Goal: Transaction & Acquisition: Purchase product/service

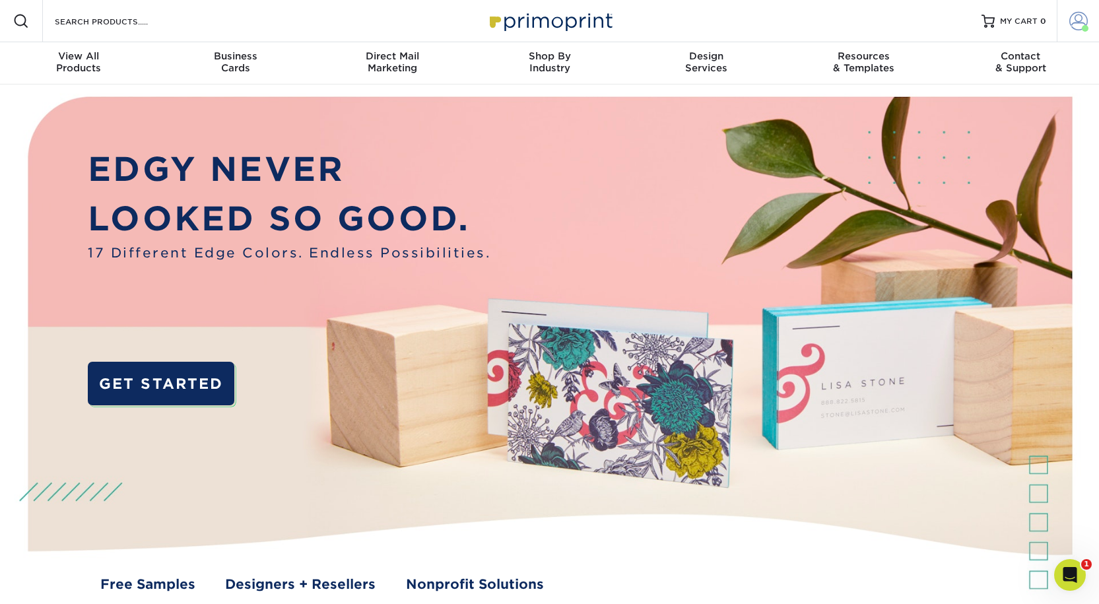
click at [1074, 22] on span at bounding box center [1079, 21] width 18 height 18
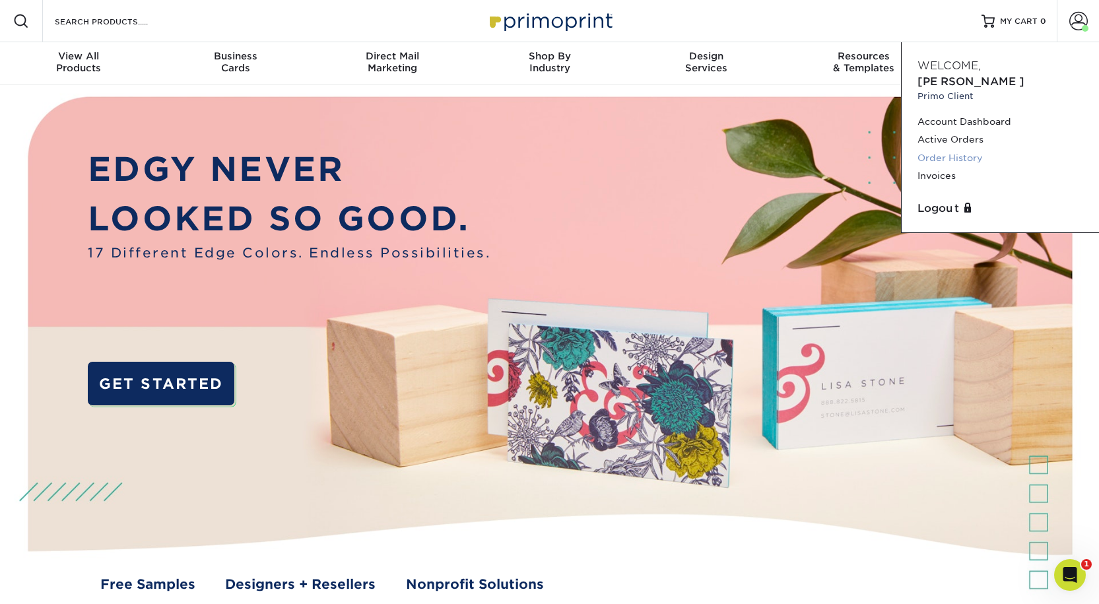
click at [963, 158] on link "Order History" at bounding box center [1001, 158] width 166 height 18
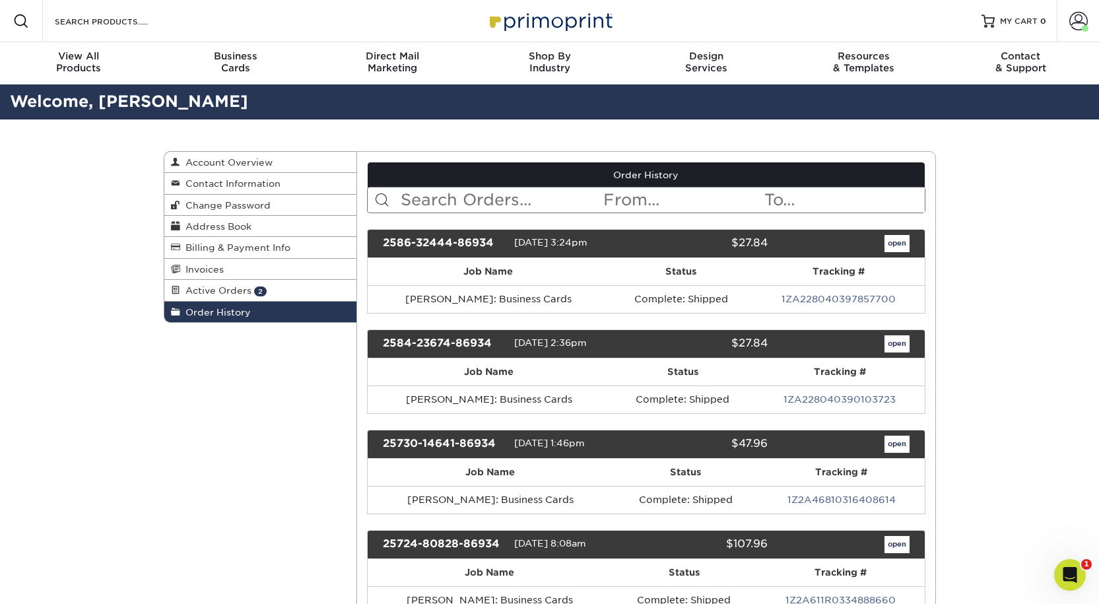
click at [448, 213] on input "text" at bounding box center [500, 200] width 203 height 25
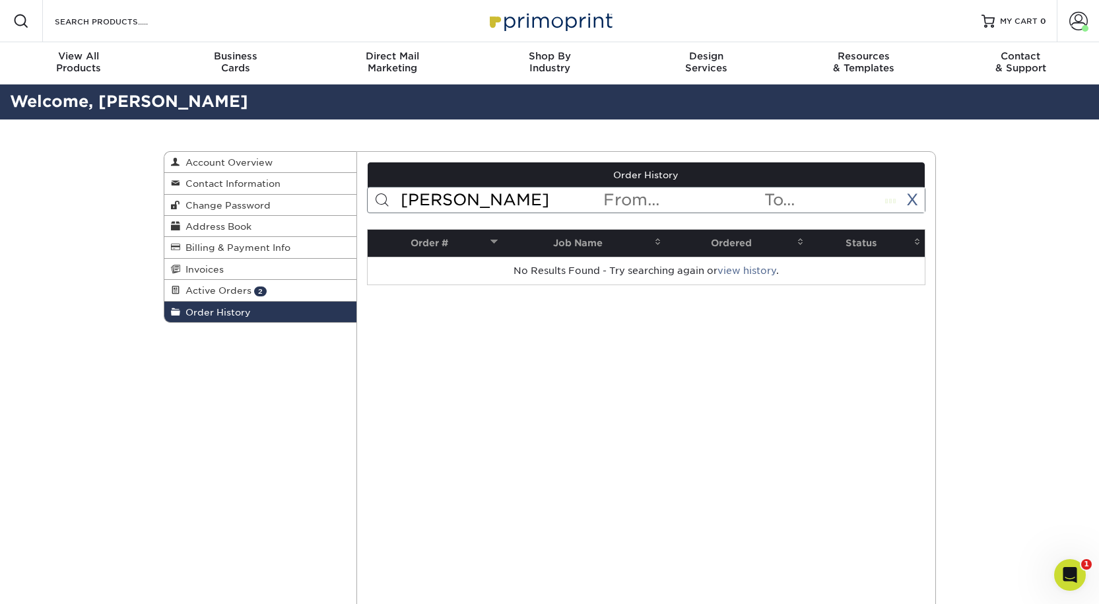
scroll to position [2, 0]
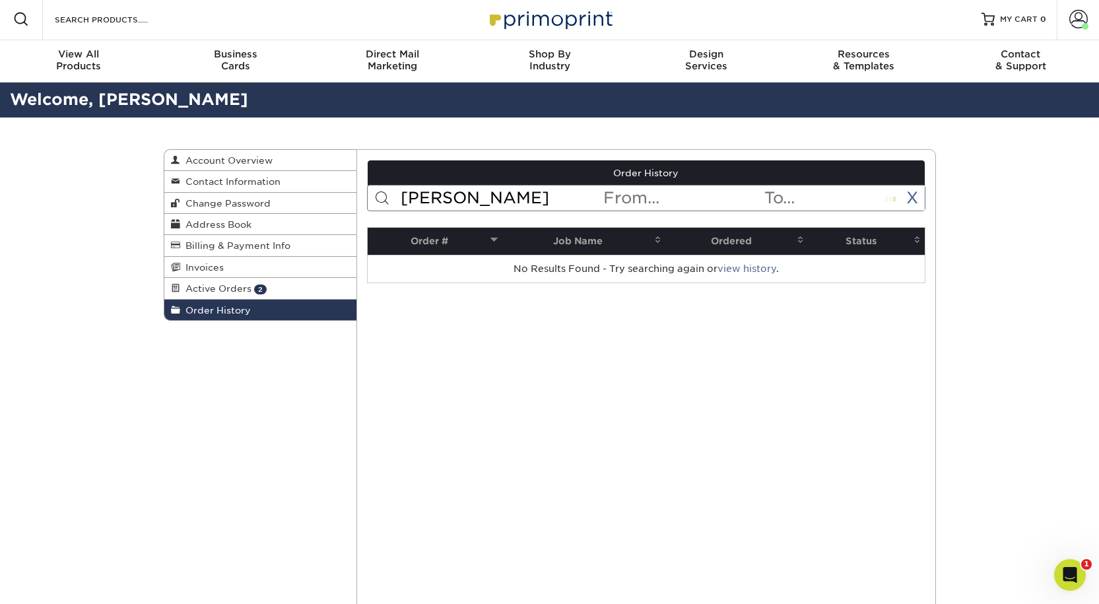
type input "[PERSON_NAME]"
click at [246, 60] on span "Business" at bounding box center [235, 54] width 157 height 12
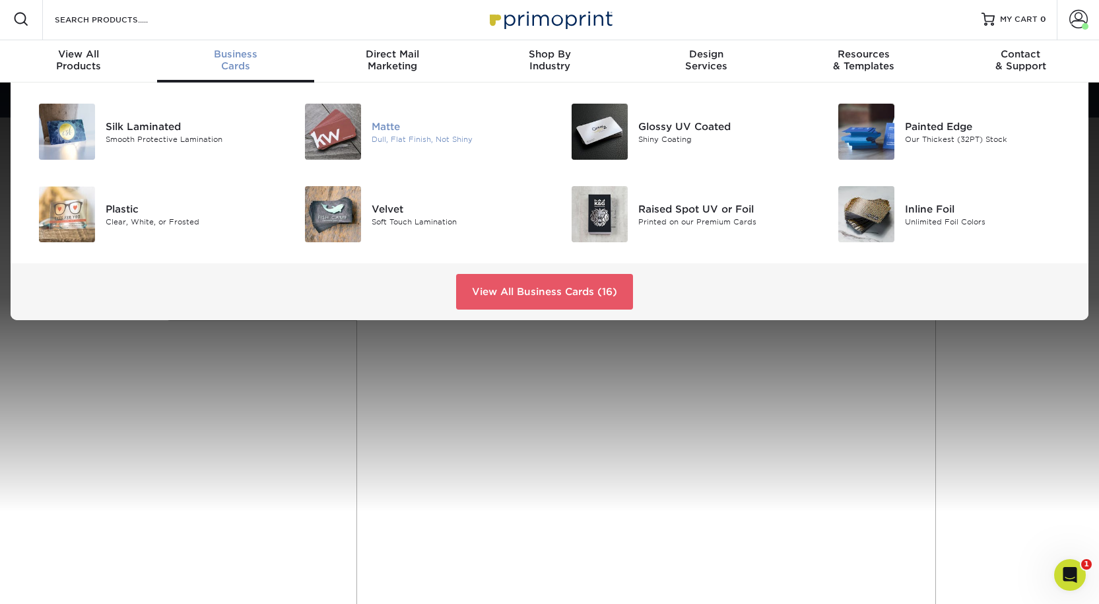
click at [423, 133] on div "Matte" at bounding box center [456, 126] width 168 height 15
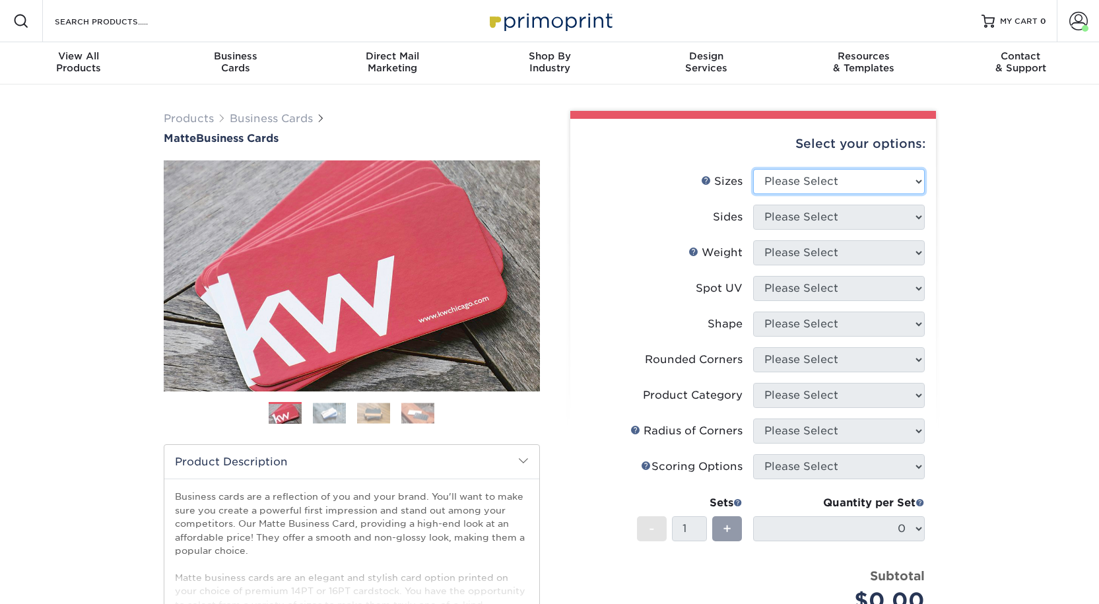
click at [768, 194] on select "Please Select 1.5" x 3.5" - Mini 1.75" x 3.5" - Mini 2" x 2" - Square 2" x 3" -…" at bounding box center [839, 181] width 172 height 25
select select "2.00x3.50"
click at [753, 189] on select "Please Select 1.5" x 3.5" - Mini 1.75" x 3.5" - Mini 2" x 2" - Square 2" x 3" -…" at bounding box center [839, 181] width 172 height 25
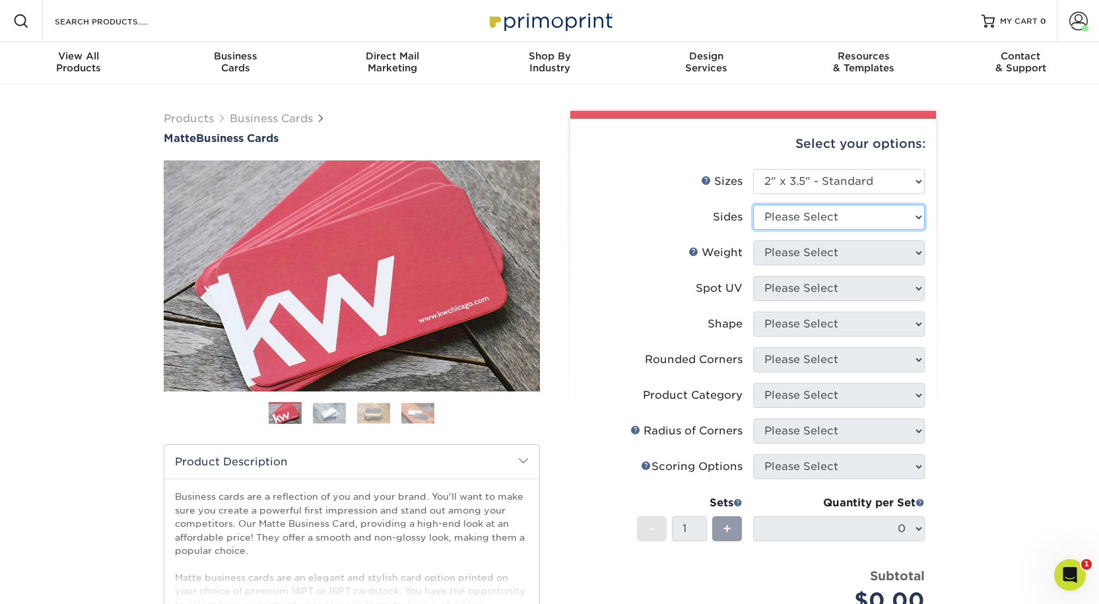
click at [780, 230] on select "Please Select Print Both Sides Print Front Only" at bounding box center [839, 217] width 172 height 25
select select "13abbda7-1d64-4f25-8bb2-c179b224825d"
click at [753, 229] on select "Please Select Print Both Sides Print Front Only" at bounding box center [839, 217] width 172 height 25
click at [775, 265] on select "Please Select 16PT 14PT" at bounding box center [839, 252] width 172 height 25
select select "16PT"
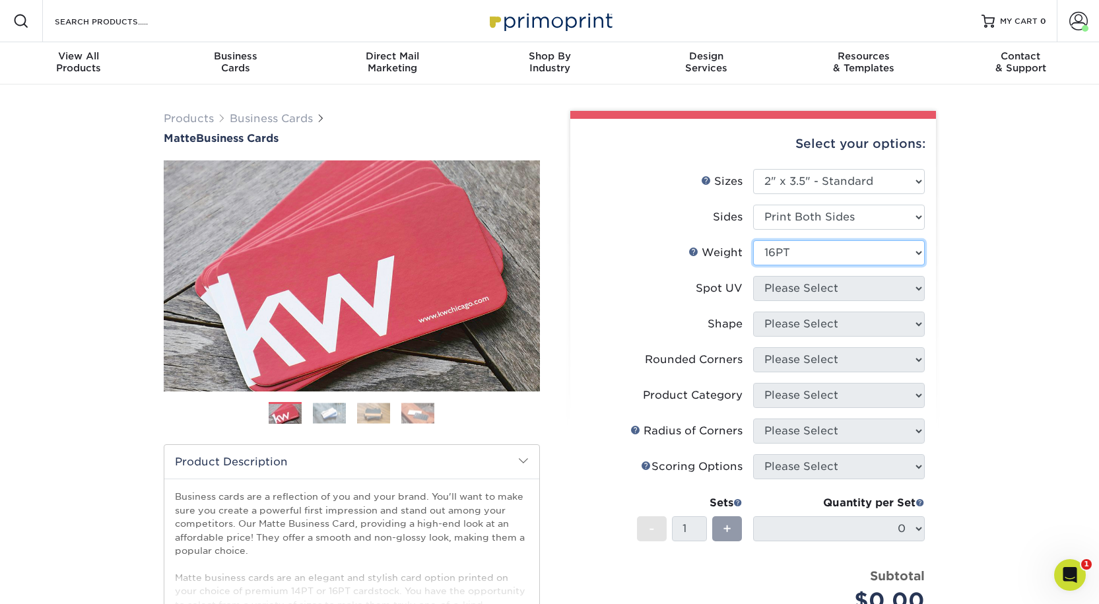
click at [753, 265] on select "Please Select 16PT 14PT" at bounding box center [839, 252] width 172 height 25
click at [776, 301] on select "Please Select No Spot UV Front and Back (Both Sides) Front Only Back Only" at bounding box center [839, 288] width 172 height 25
select select "3"
click at [753, 301] on select "Please Select No Spot UV Front and Back (Both Sides) Front Only Back Only" at bounding box center [839, 288] width 172 height 25
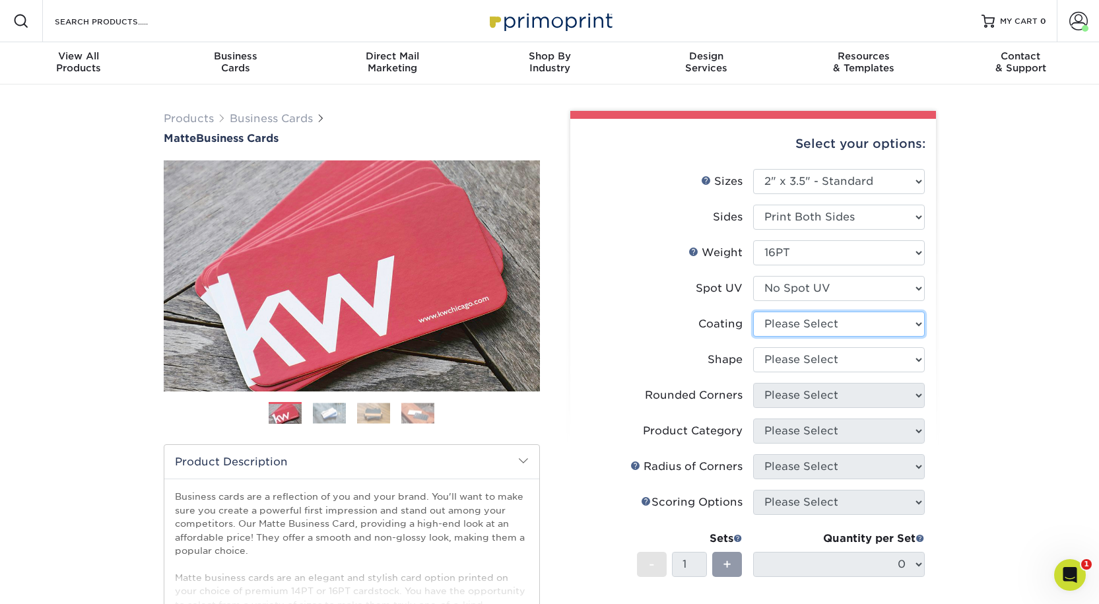
drag, startPoint x: 786, startPoint y: 367, endPoint x: 787, endPoint y: 374, distance: 7.3
click at [786, 337] on select at bounding box center [839, 324] width 172 height 25
select select "121bb7b5-3b4d-429f-bd8d-bbf80e953313"
click at [753, 337] on select at bounding box center [839, 324] width 172 height 25
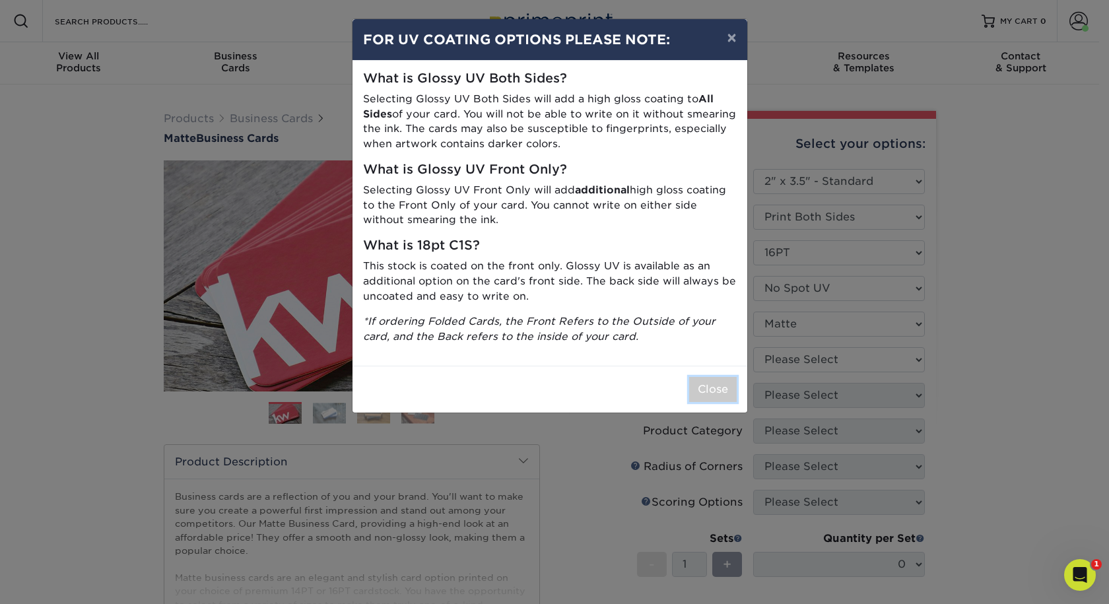
click at [720, 402] on button "Close" at bounding box center [713, 389] width 48 height 25
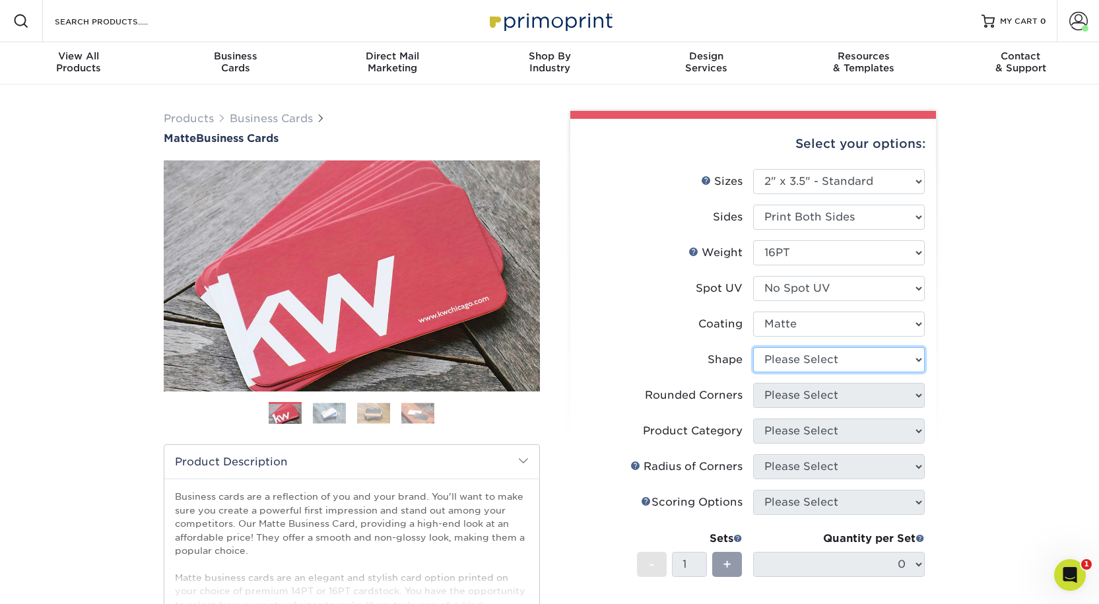
click at [784, 372] on select "Please Select Standard Oval" at bounding box center [839, 359] width 172 height 25
select select "standard"
click at [753, 372] on select "Please Select Standard Oval" at bounding box center [839, 359] width 172 height 25
drag, startPoint x: 778, startPoint y: 438, endPoint x: 782, endPoint y: 456, distance: 17.6
click at [778, 408] on select "Please Select Yes - Round 2 Corners Yes - Round 4 Corners No" at bounding box center [839, 395] width 172 height 25
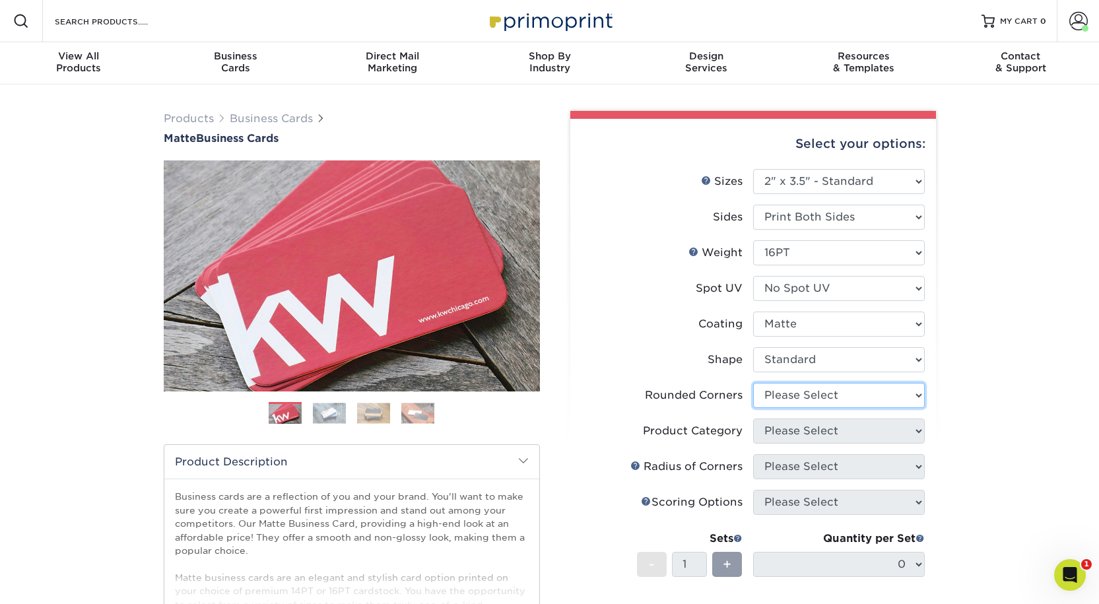
select select "0"
click at [753, 408] on select "Please Select Yes - Round 2 Corners Yes - Round 4 Corners No" at bounding box center [839, 395] width 172 height 25
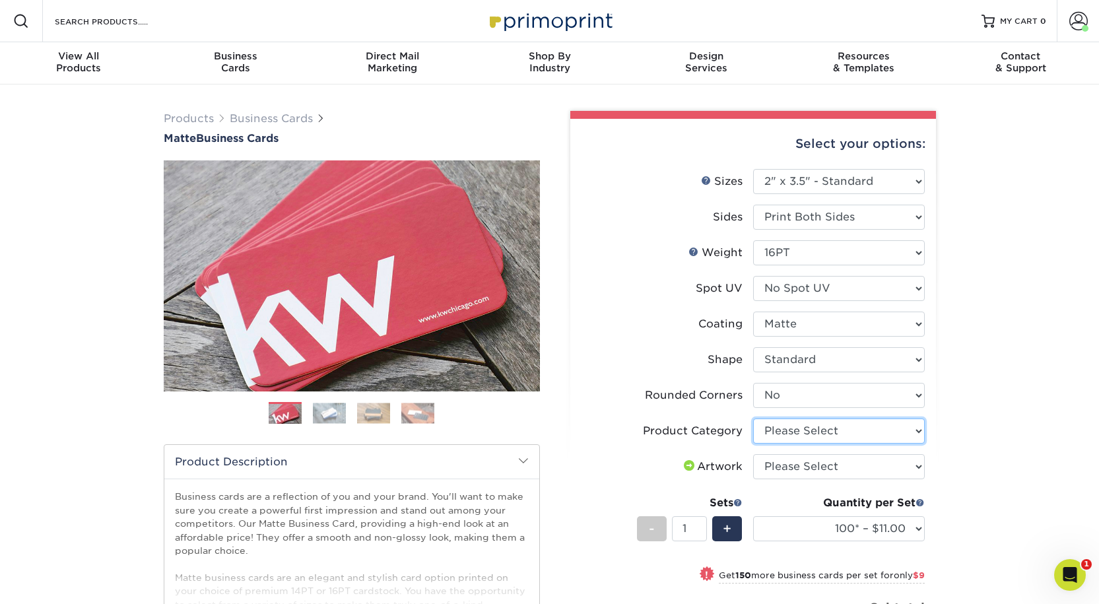
click at [790, 444] on select "Please Select Business Cards" at bounding box center [839, 431] width 172 height 25
select select "3b5148f1-0588-4f88-a218-97bcfdce65c1"
click at [753, 444] on select "Please Select Business Cards" at bounding box center [839, 431] width 172 height 25
drag, startPoint x: 788, startPoint y: 524, endPoint x: 791, endPoint y: 535, distance: 10.9
click at [788, 479] on select "Please Select I will upload files I need a design - $100" at bounding box center [839, 466] width 172 height 25
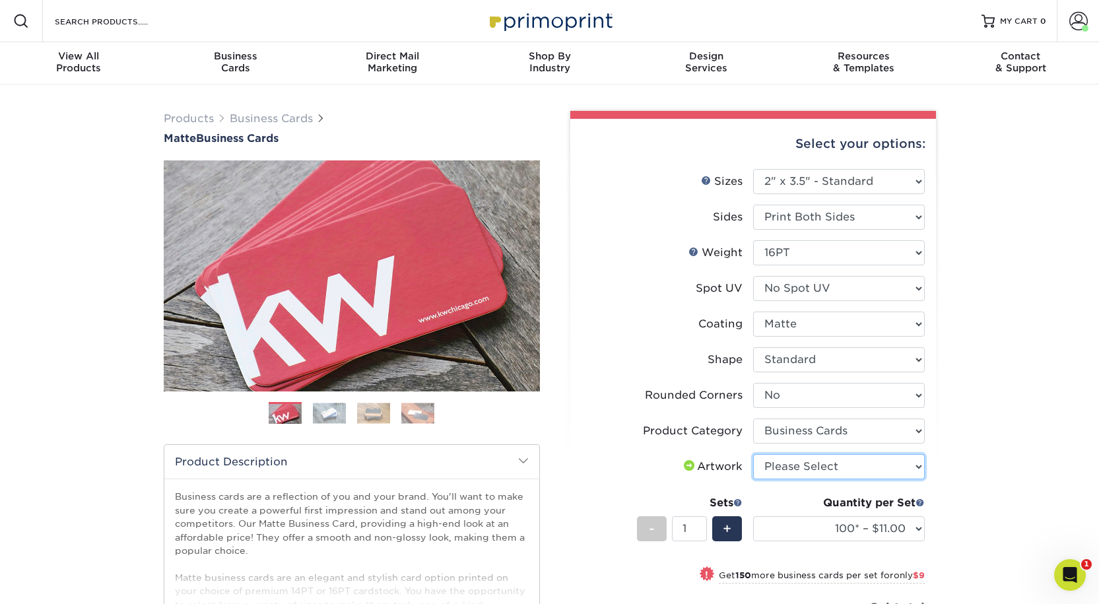
select select "upload"
click at [753, 479] on select "Please Select I will upload files I need a design - $100" at bounding box center [839, 466] width 172 height 25
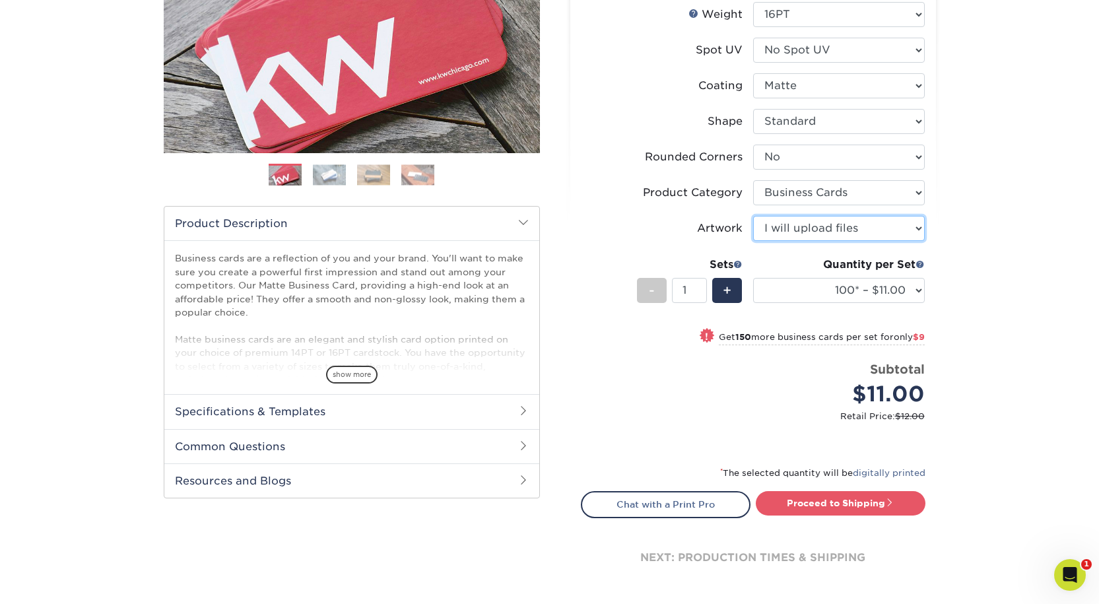
scroll to position [264, 0]
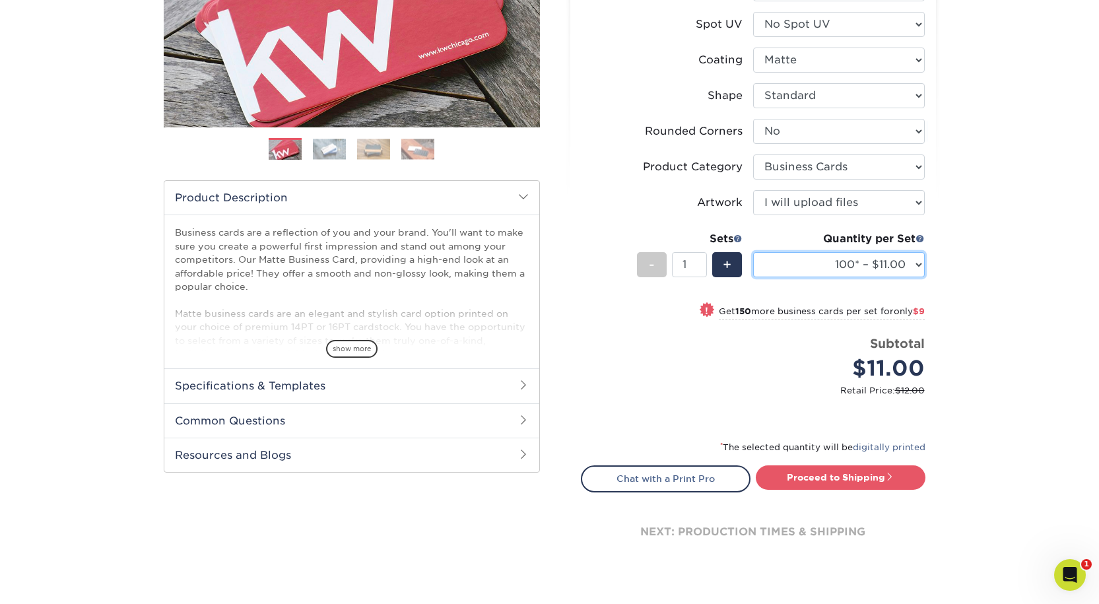
click at [835, 277] on select "100* – $11.00 250* – $20.00 500 – $39.00 1000 – $49.00 2500 – $87.00 5000 – $16…" at bounding box center [839, 264] width 172 height 25
select select "250* – $20.00"
click at [753, 277] on select "100* – $11.00 250* – $20.00 500 – $39.00 1000 – $49.00 2500 – $87.00 5000 – $16…" at bounding box center [839, 264] width 172 height 25
click at [847, 489] on link "Proceed to Shipping" at bounding box center [841, 477] width 170 height 24
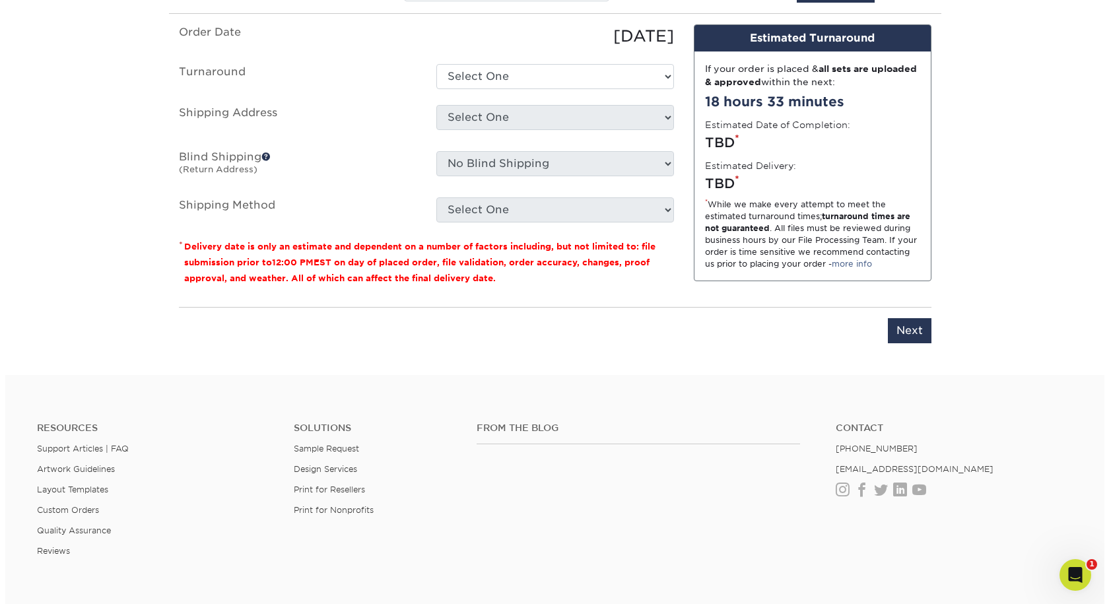
scroll to position [870, 0]
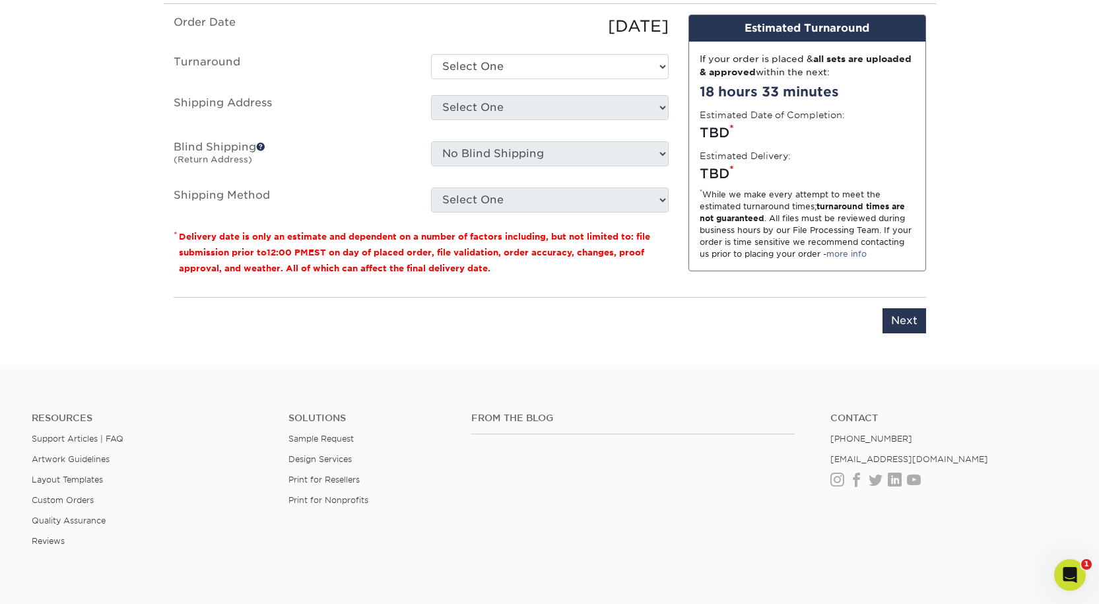
drag, startPoint x: 452, startPoint y: 78, endPoint x: 278, endPoint y: 77, distance: 174.3
type input "[PERSON_NAME]: Business Cards"
click at [489, 79] on select "Select One 2-4 Business Days 2 Day Next Business Day" at bounding box center [550, 66] width 238 height 25
select select "23721297-b68b-4846-ba83-3171e6bd9d78"
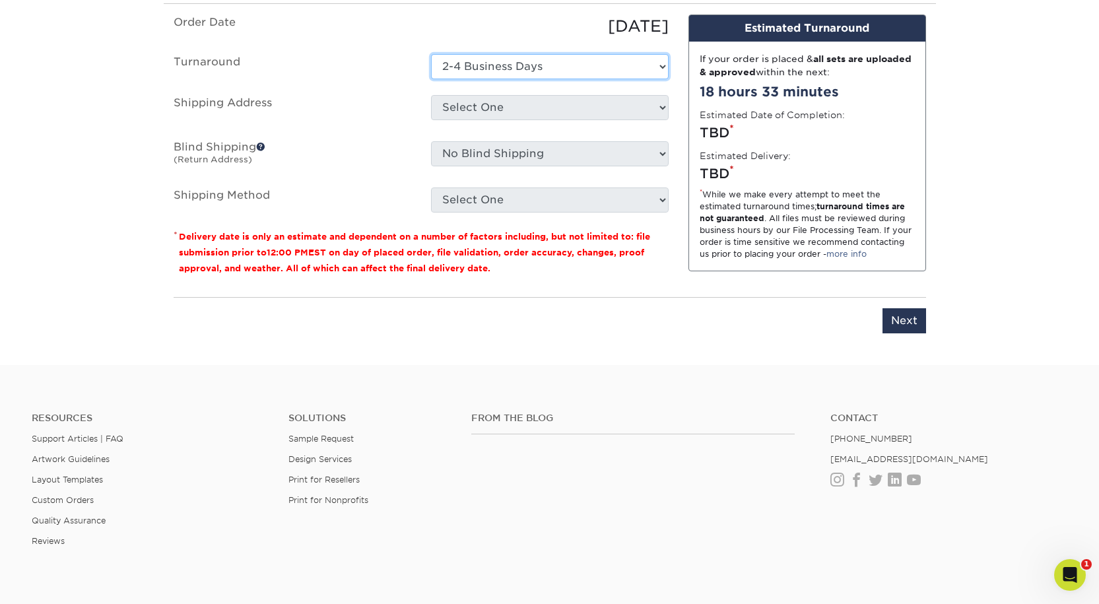
click at [431, 79] on select "Select One 2-4 Business Days 2 Day Next Business Day" at bounding box center [550, 66] width 238 height 25
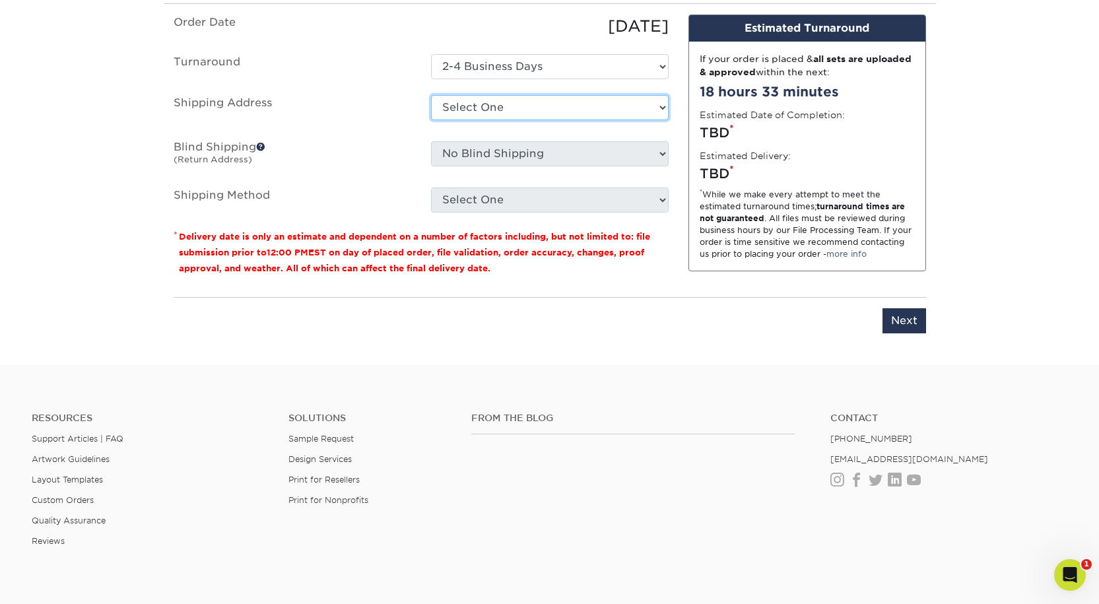
click at [485, 120] on select "Select One Aaron Pound: Home Alex Smith: Home Bishal Rai: Home Bree Madison Cas…" at bounding box center [550, 107] width 238 height 25
select select "newaddress"
click at [431, 120] on select "Select One Aaron Pound: Home Alex Smith: Home Bishal Rai: Home Bree Madison Cas…" at bounding box center [550, 107] width 238 height 25
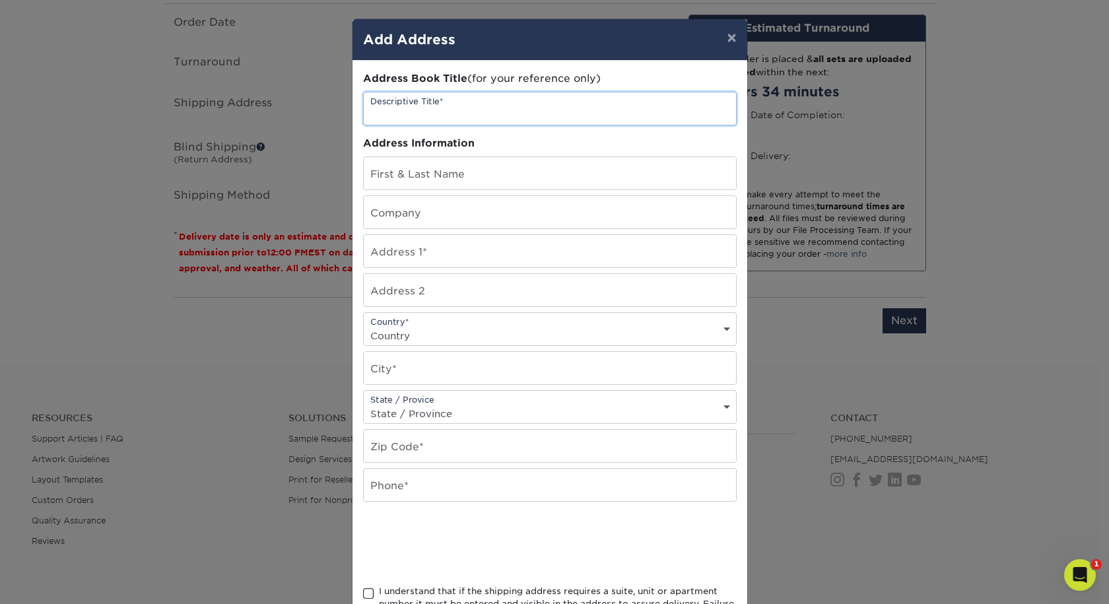
click at [377, 121] on input "text" at bounding box center [550, 108] width 372 height 32
type input "[PERSON_NAME]: Business Cards"
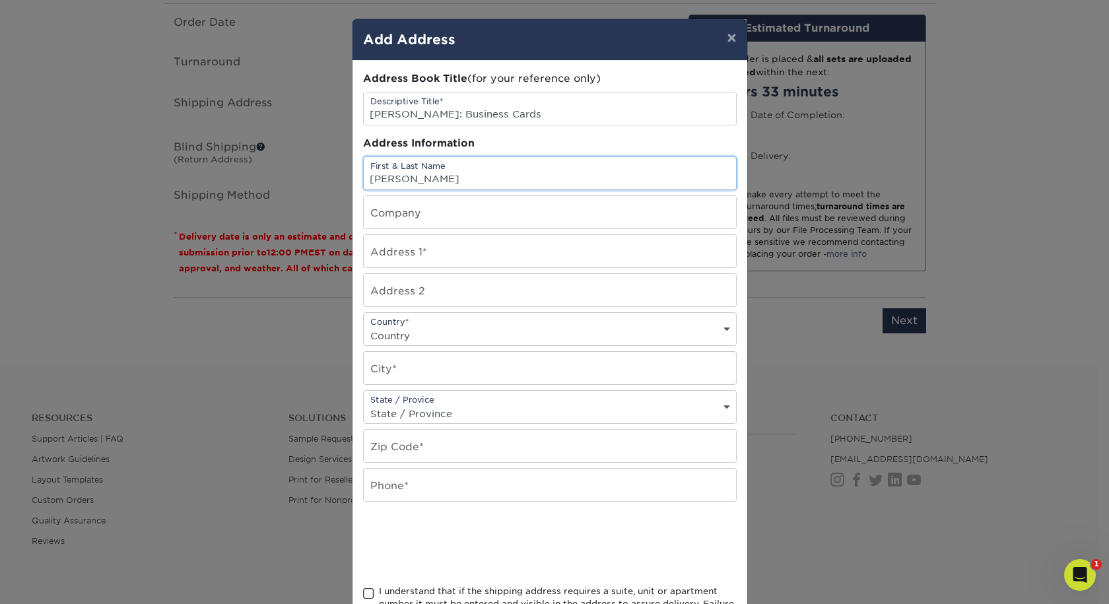
type input "[PERSON_NAME]"
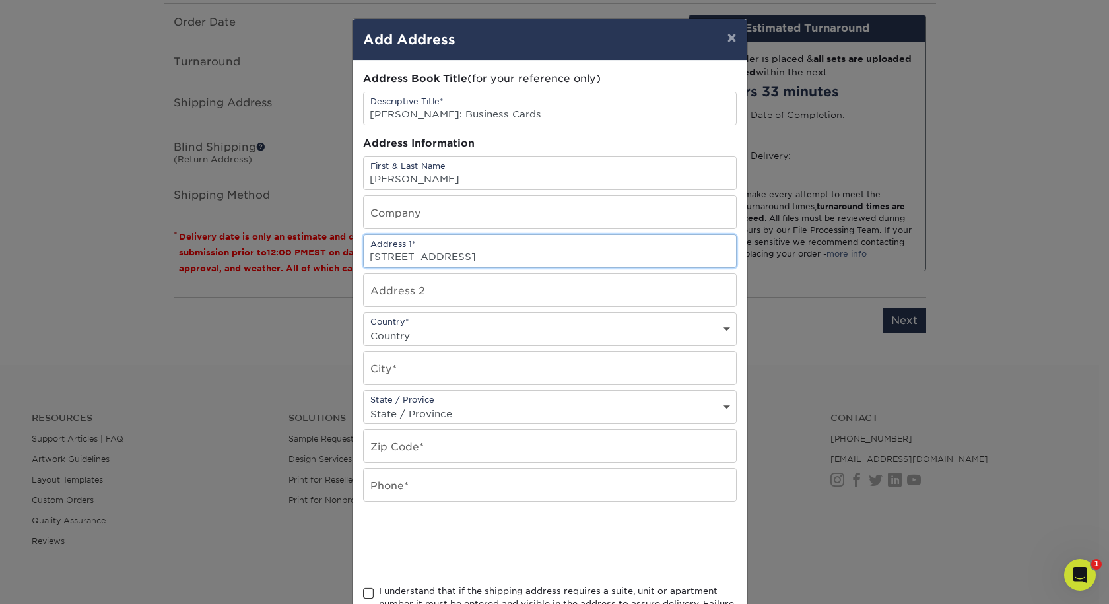
type input "94 Elm Street"
select select "US"
click at [490, 267] on input "94 Elm Street" at bounding box center [550, 251] width 372 height 32
type input "94 Elm Street East"
type input "Long Meadow"
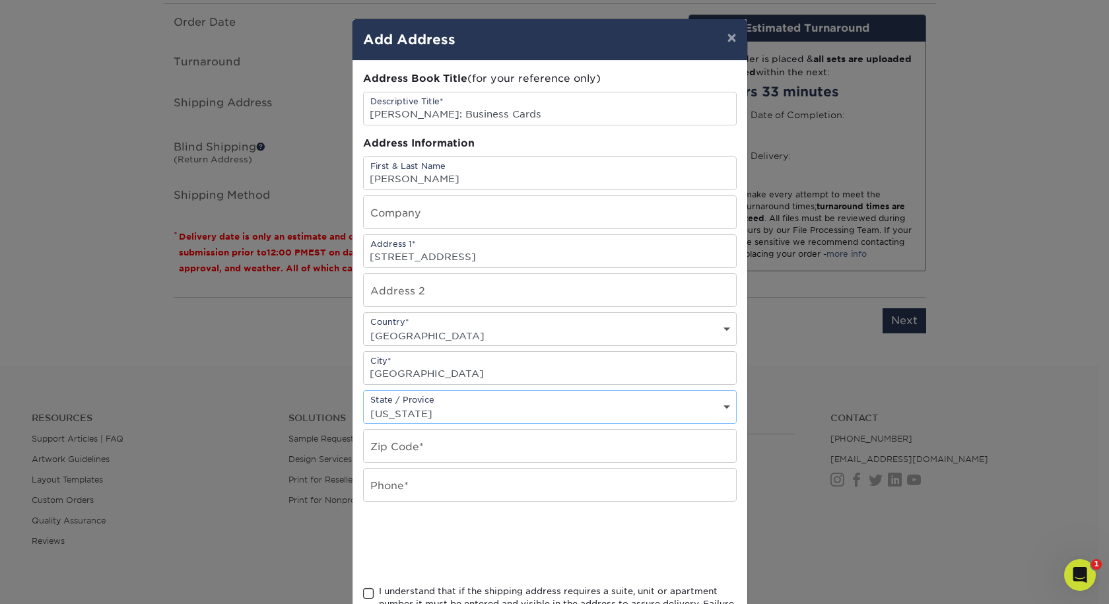
click at [722, 423] on select "State / Province Alabama Alaska Arizona Arkansas California Colorado Connecticu…" at bounding box center [550, 413] width 372 height 19
select select "MA"
click at [364, 423] on select "State / Province Alabama Alaska Arizona Arkansas California Colorado Connecticu…" at bounding box center [550, 413] width 372 height 19
click at [385, 462] on input "text" at bounding box center [550, 446] width 372 height 32
type input "01028"
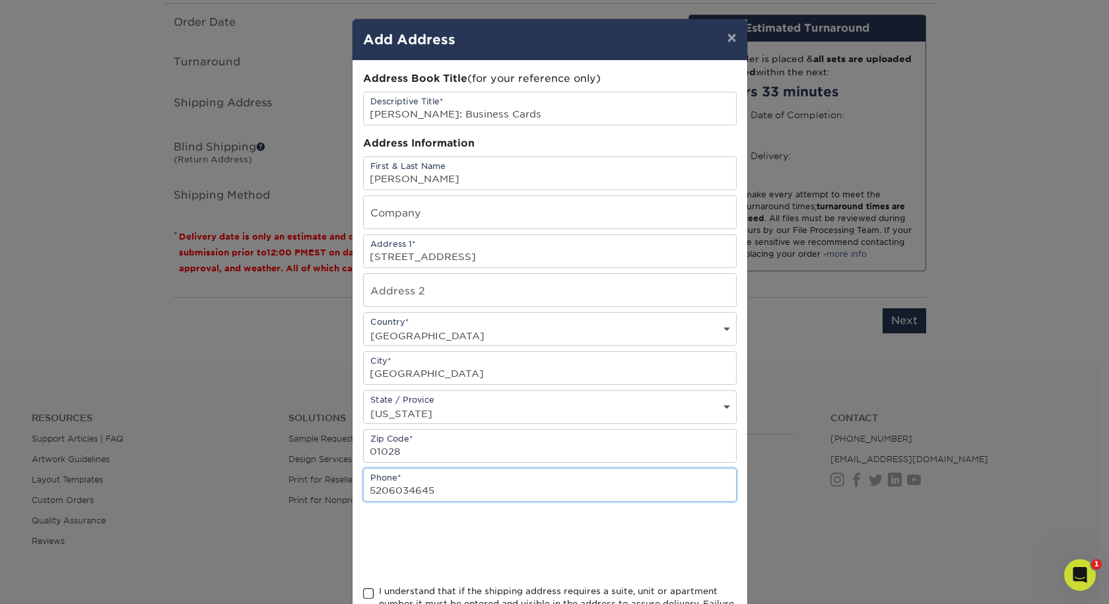
type input "5206034645"
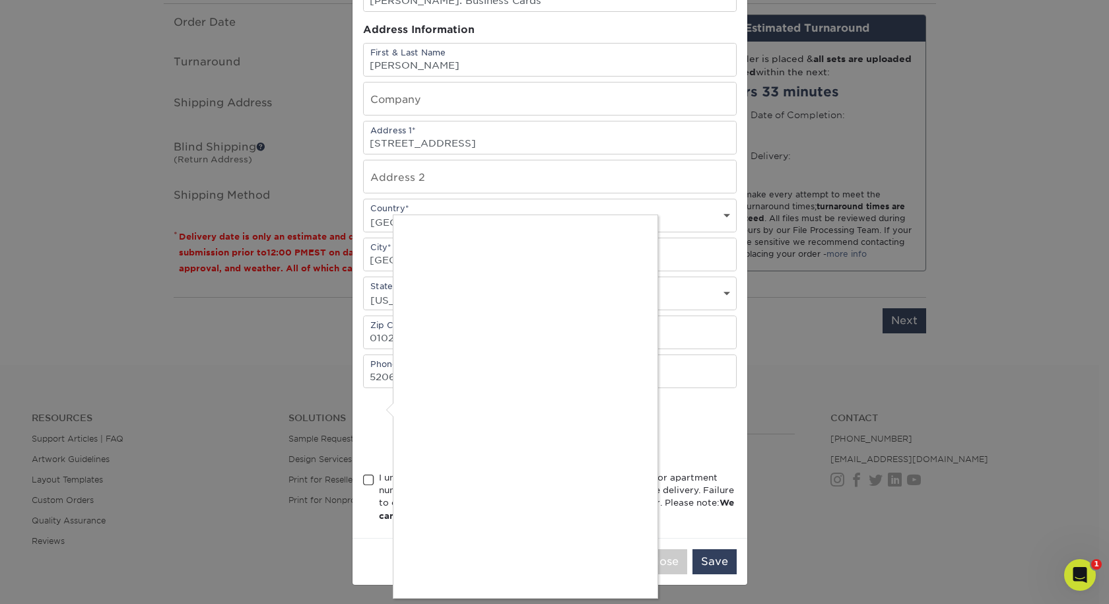
click at [389, 450] on div at bounding box center [554, 302] width 1109 height 604
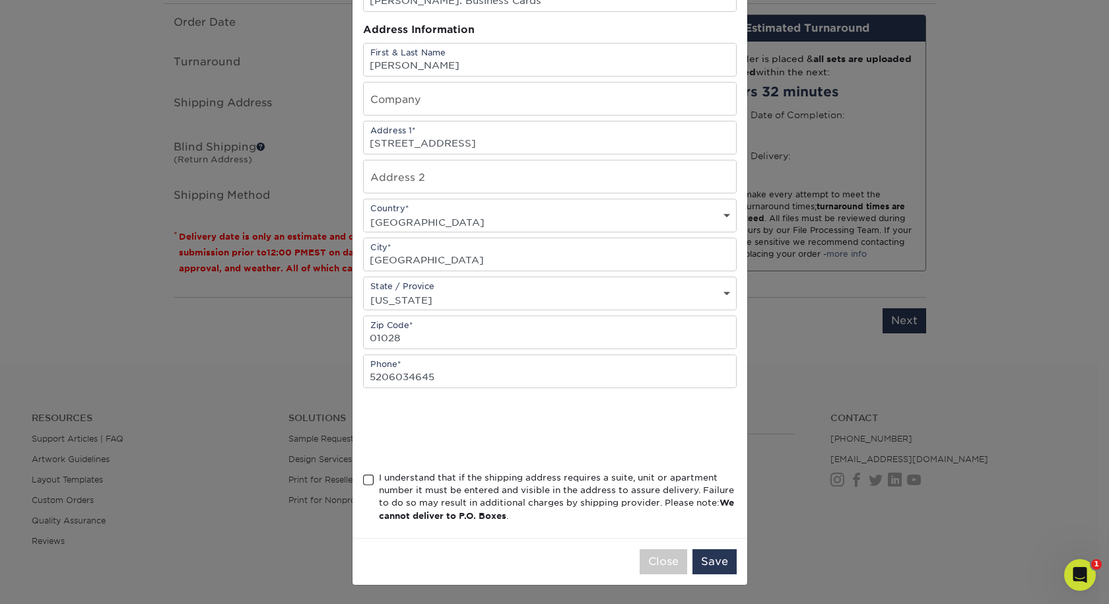
click at [366, 474] on span at bounding box center [368, 480] width 11 height 13
click at [0, 0] on input "I understand that if the shipping address requires a suite, unit or apartment n…" at bounding box center [0, 0] width 0 height 0
click at [713, 558] on button "Save" at bounding box center [715, 561] width 44 height 25
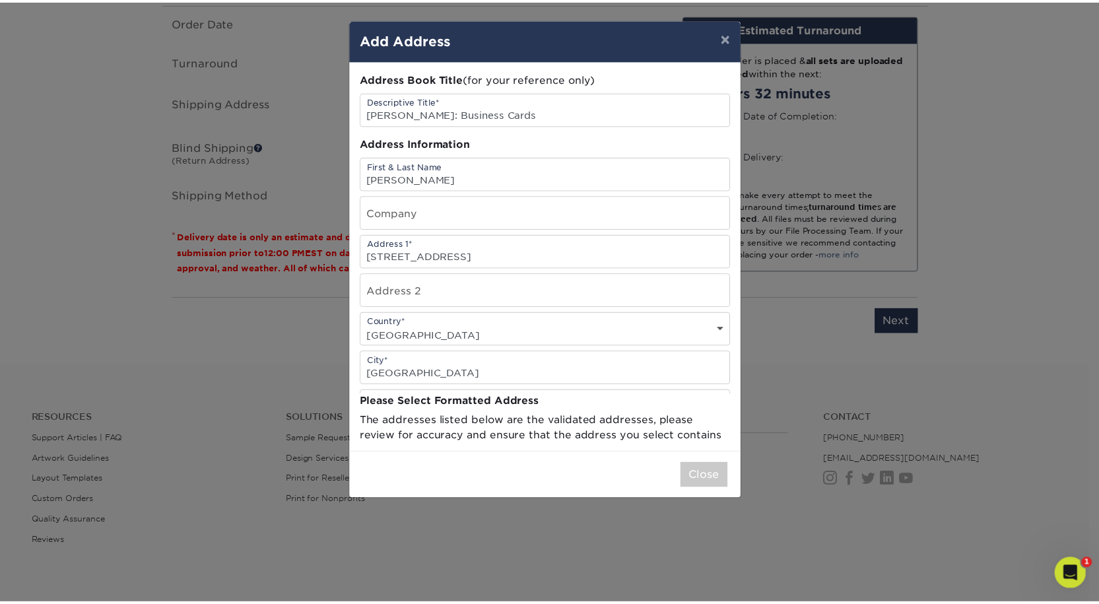
scroll to position [0, 0]
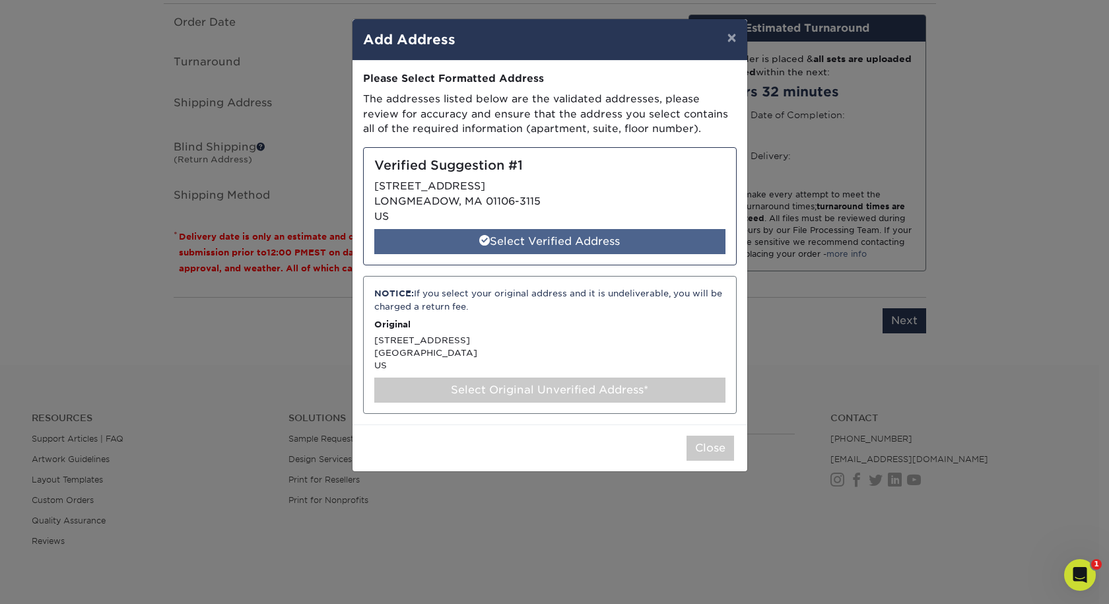
click at [540, 254] on div "Select Verified Address" at bounding box center [549, 241] width 351 height 25
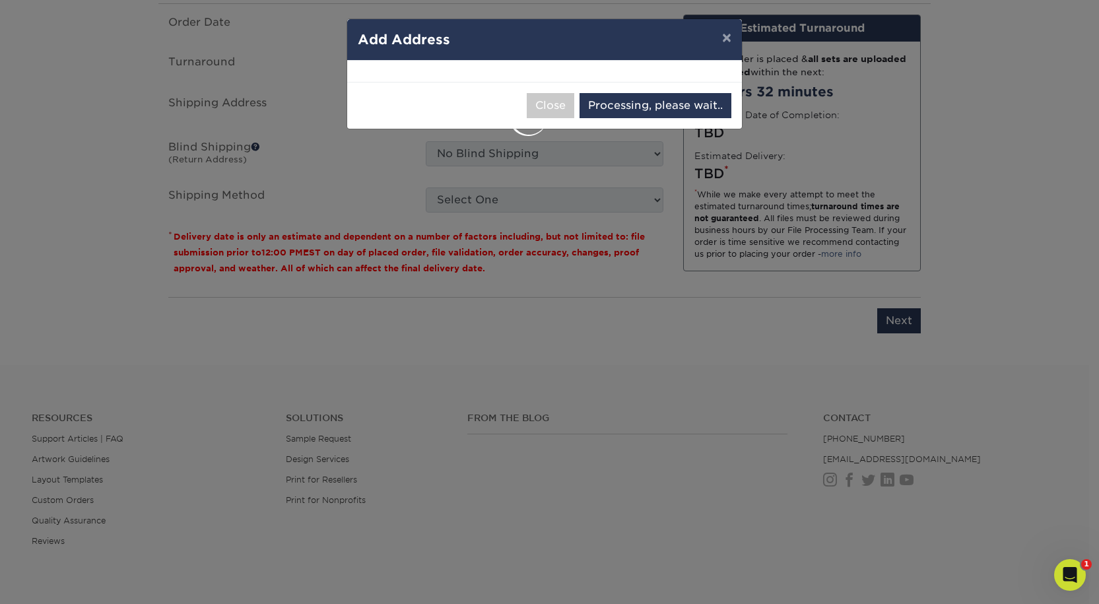
select select "284966"
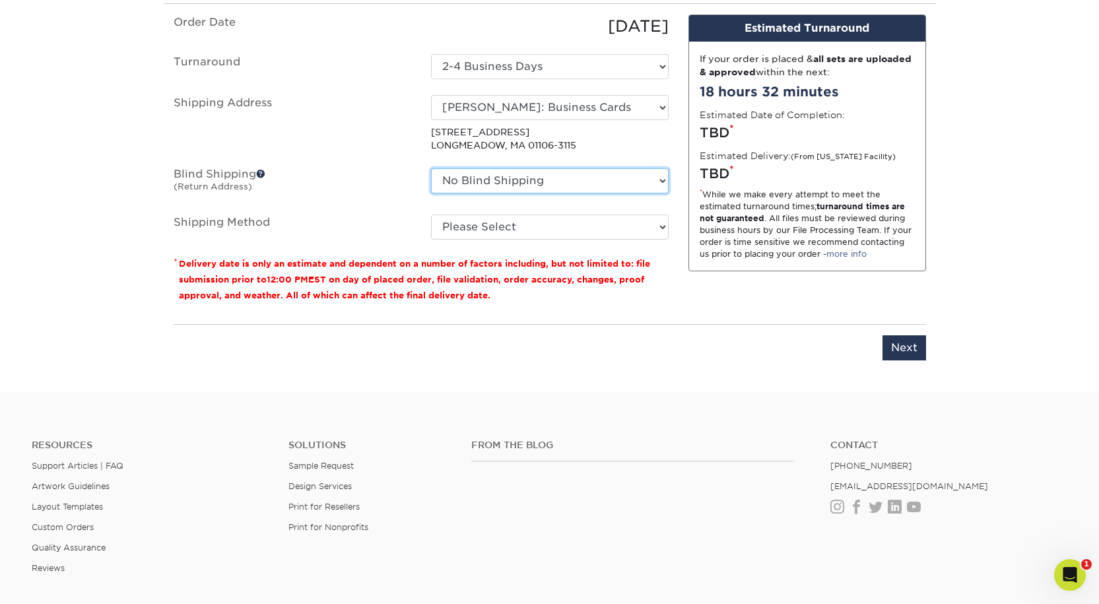
click at [518, 193] on select "No Blind Shipping Aaron Pound: Home Alex Smith: Home Bishal Rai: Home Bree Madi…" at bounding box center [550, 180] width 238 height 25
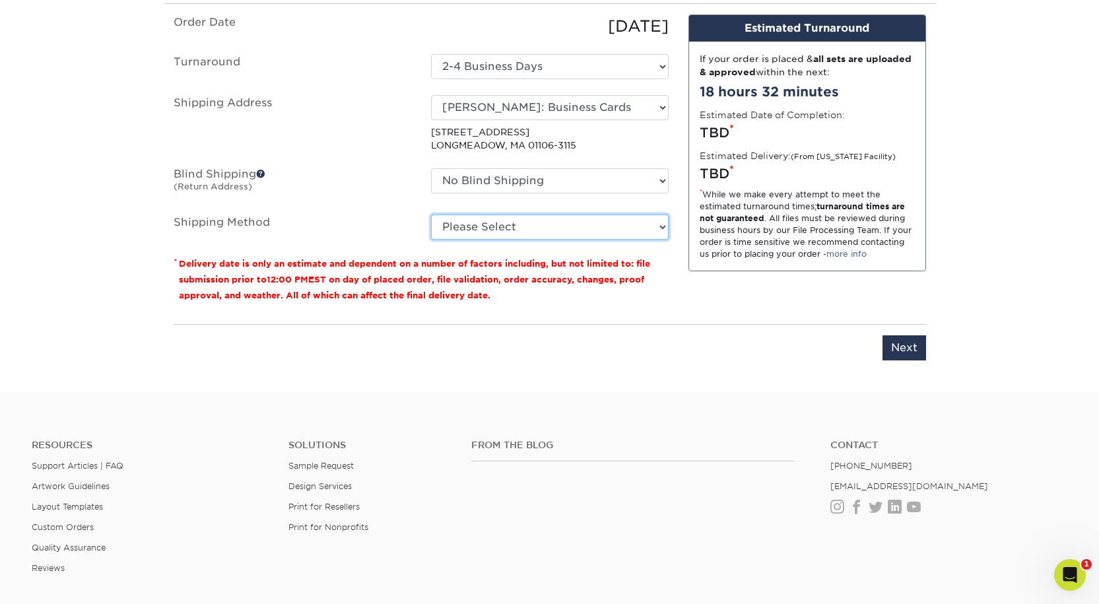
click at [516, 240] on select "Please Select Ground Shipping (+$7.84) 3 Day Shipping Service (+$20.07) 2 Day A…" at bounding box center [550, 227] width 238 height 25
select select "03"
click at [431, 240] on select "Please Select Ground Shipping (+$7.84) 3 Day Shipping Service (+$20.07) 2 Day A…" at bounding box center [550, 227] width 238 height 25
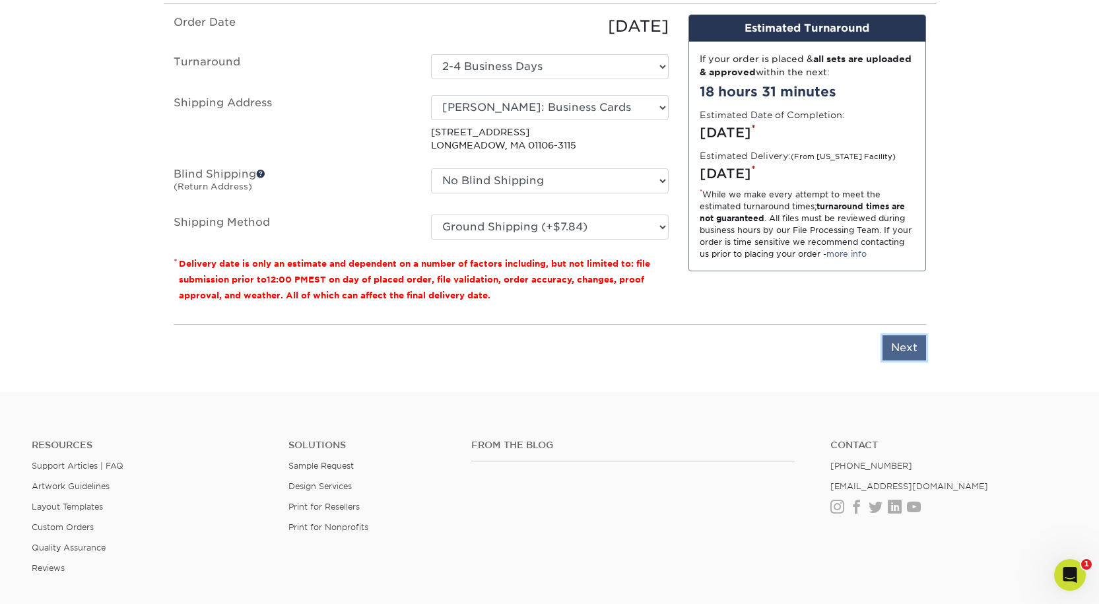
click at [897, 361] on input "Next" at bounding box center [905, 347] width 44 height 25
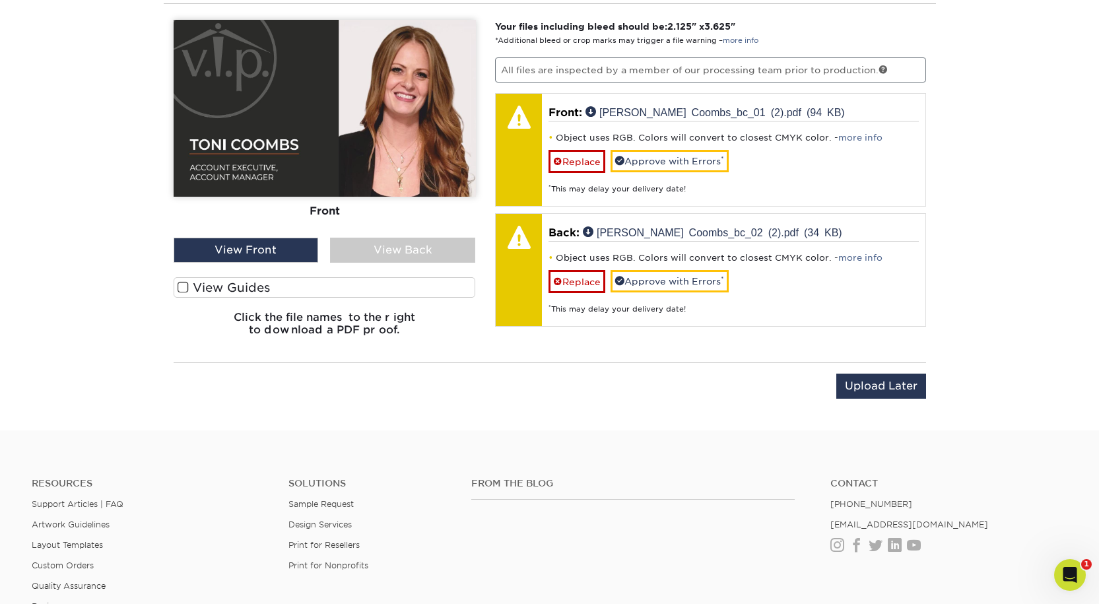
click at [417, 263] on div "View Back" at bounding box center [402, 250] width 145 height 25
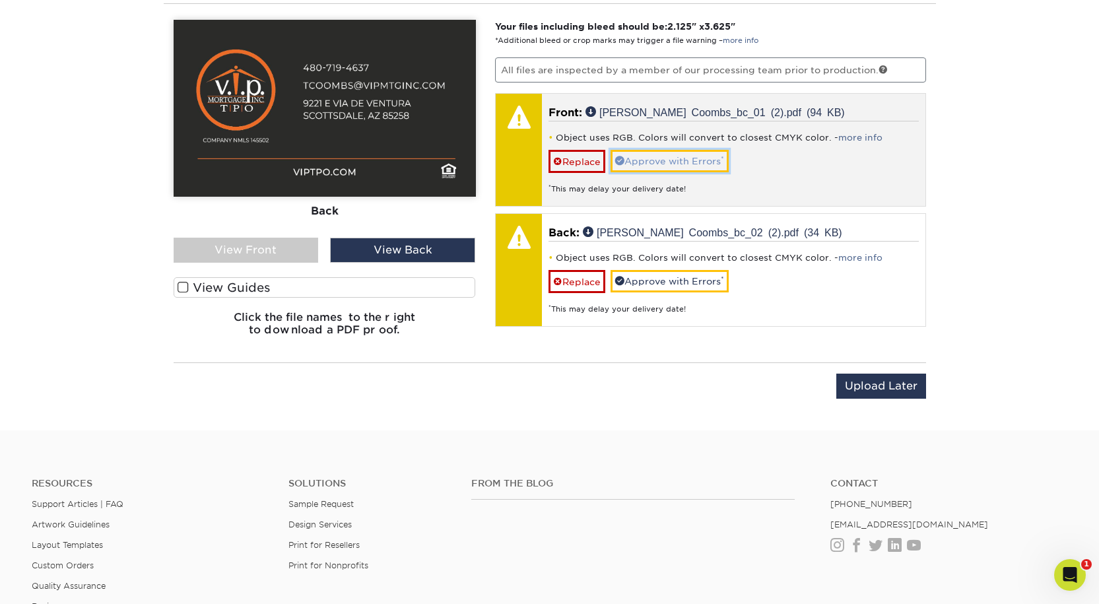
click at [698, 172] on link "Approve with Errors *" at bounding box center [670, 161] width 118 height 22
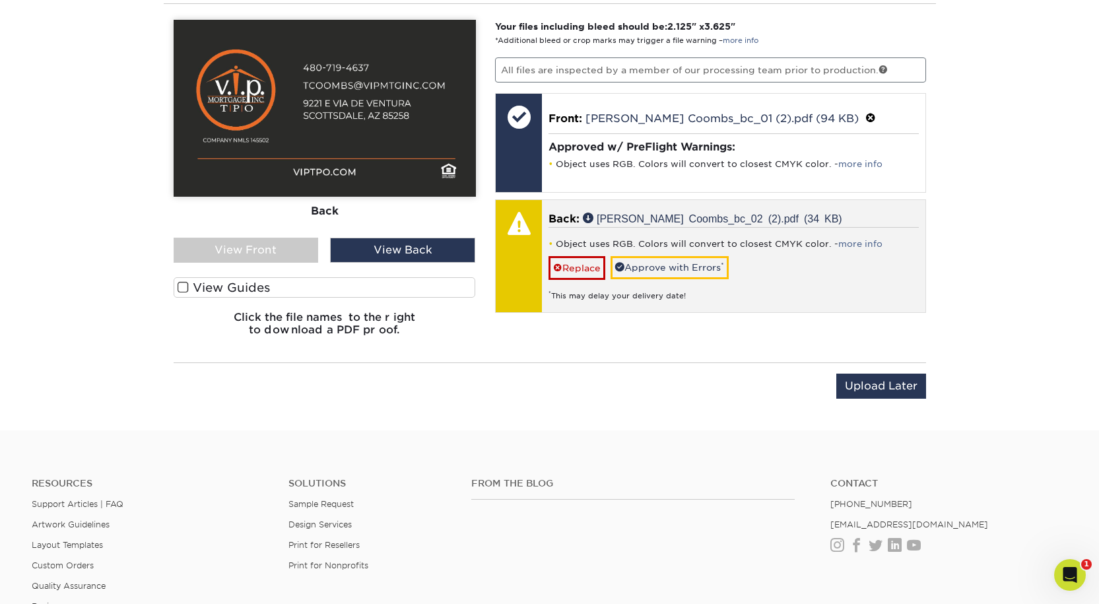
click at [710, 301] on div "Object uses RGB. Colors will convert to closest CMYK color. - more info Replace…" at bounding box center [734, 264] width 370 height 74
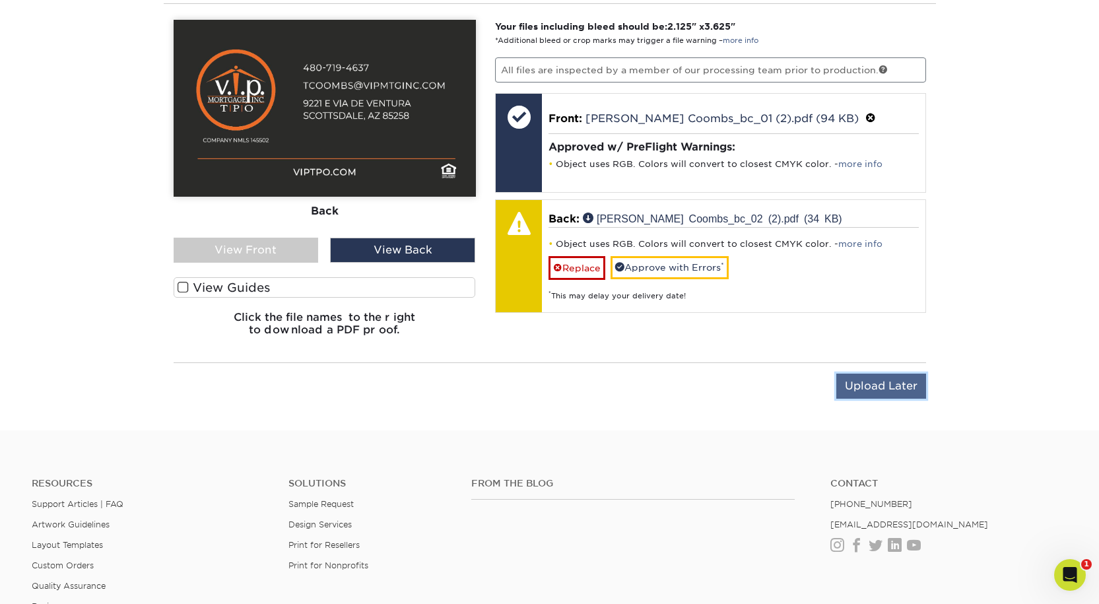
click at [864, 399] on input "Upload Later" at bounding box center [882, 386] width 90 height 25
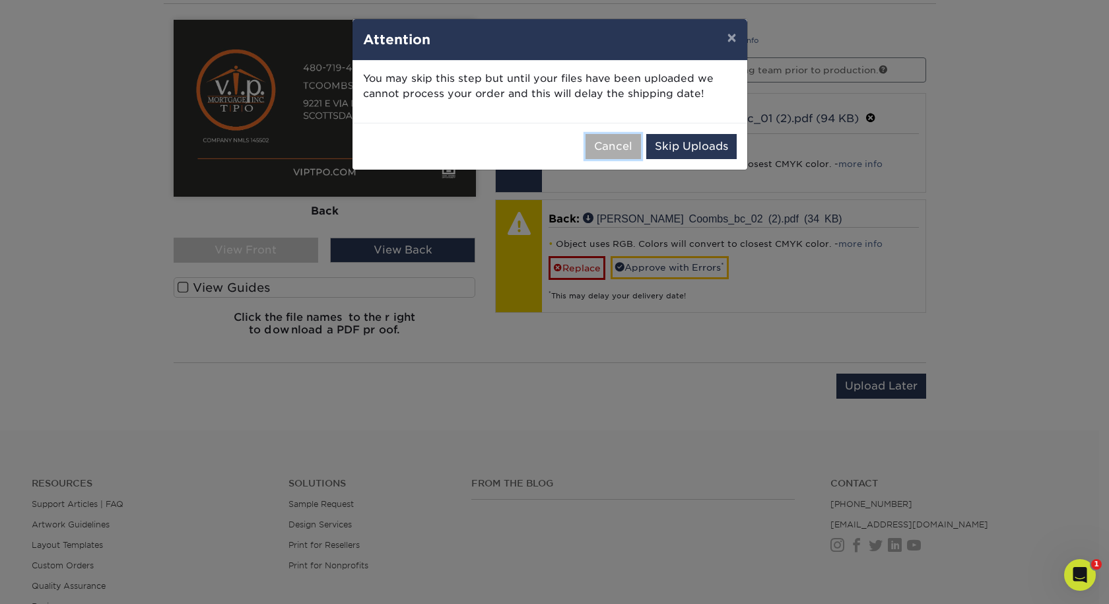
click at [586, 159] on button "Cancel" at bounding box center [613, 146] width 55 height 25
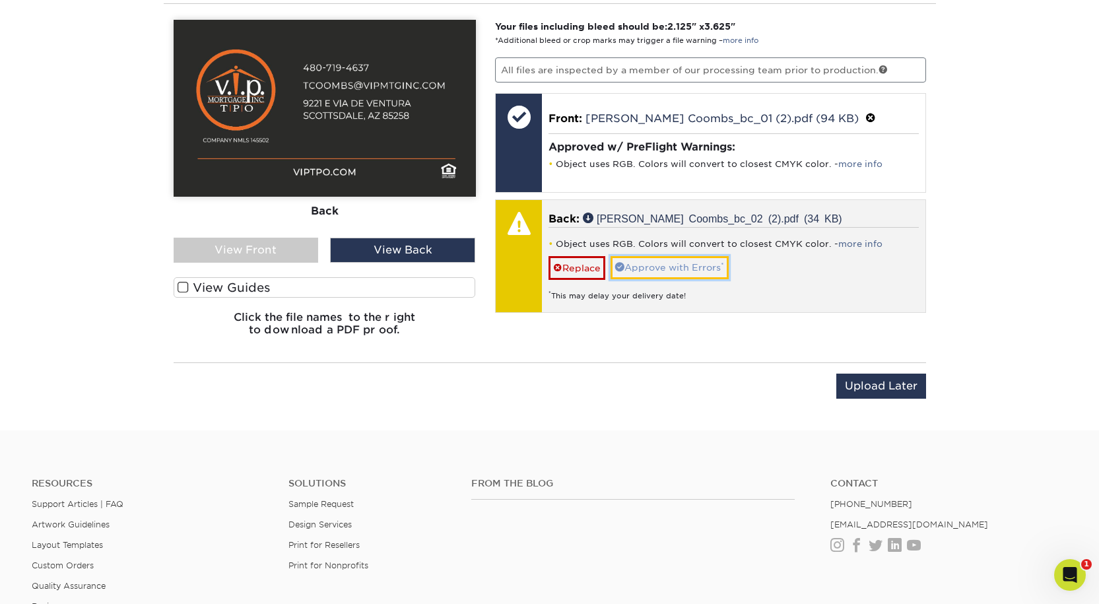
click at [668, 279] on link "Approve with Errors *" at bounding box center [670, 267] width 118 height 22
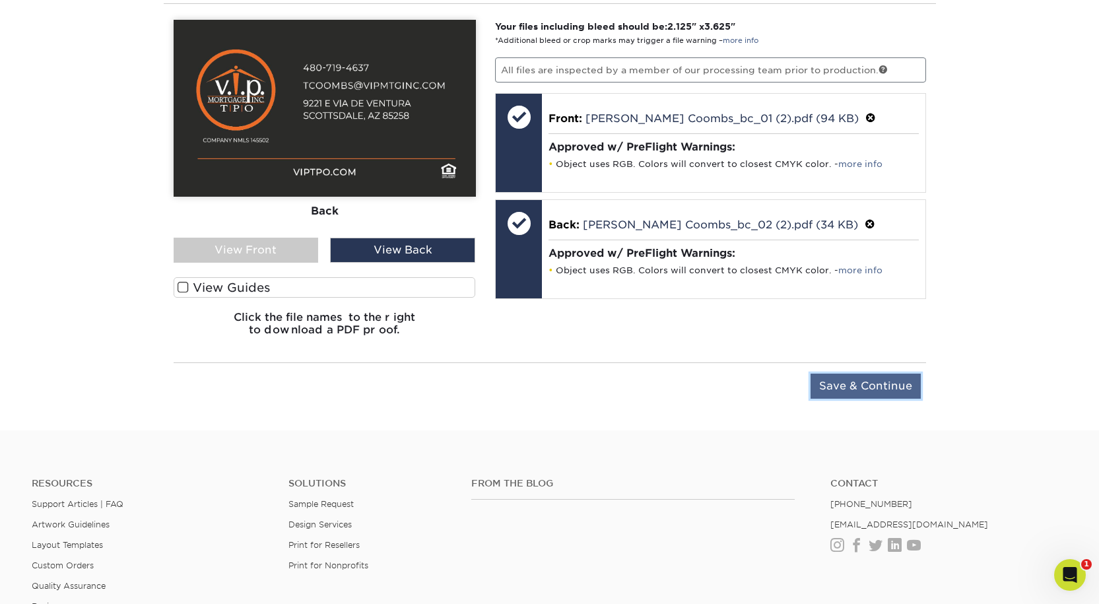
click at [854, 399] on input "Save & Continue" at bounding box center [866, 386] width 110 height 25
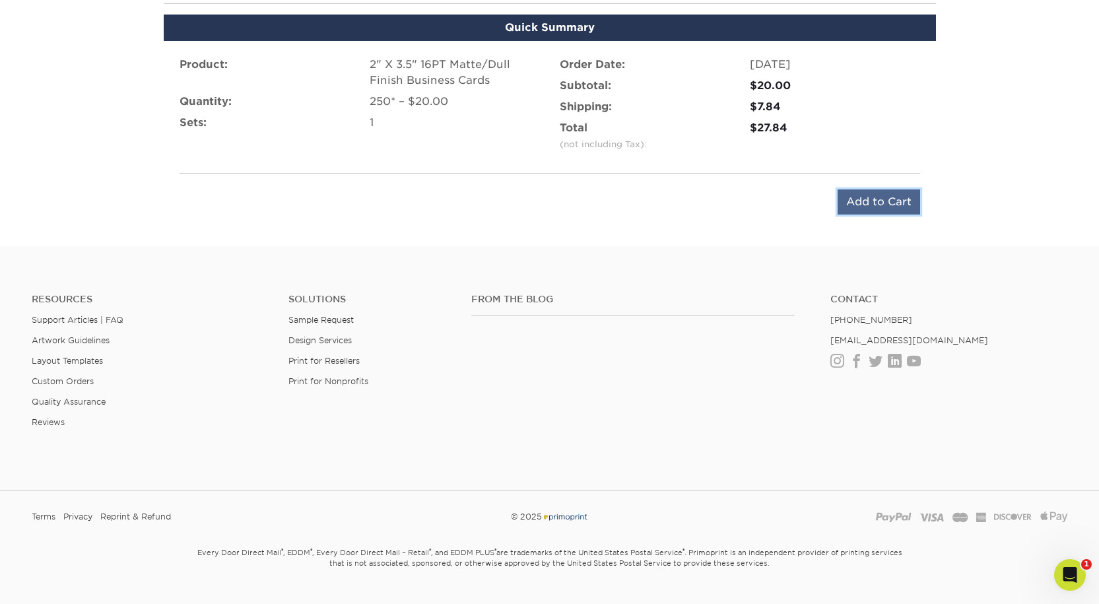
click at [851, 215] on input "Add to Cart" at bounding box center [879, 201] width 83 height 25
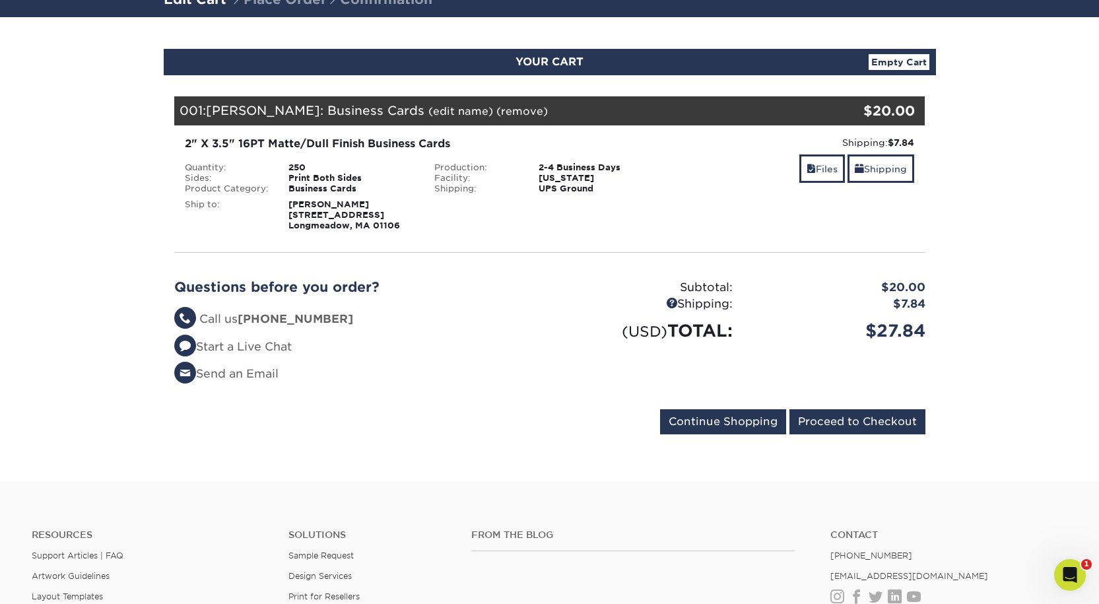
scroll to position [396, 0]
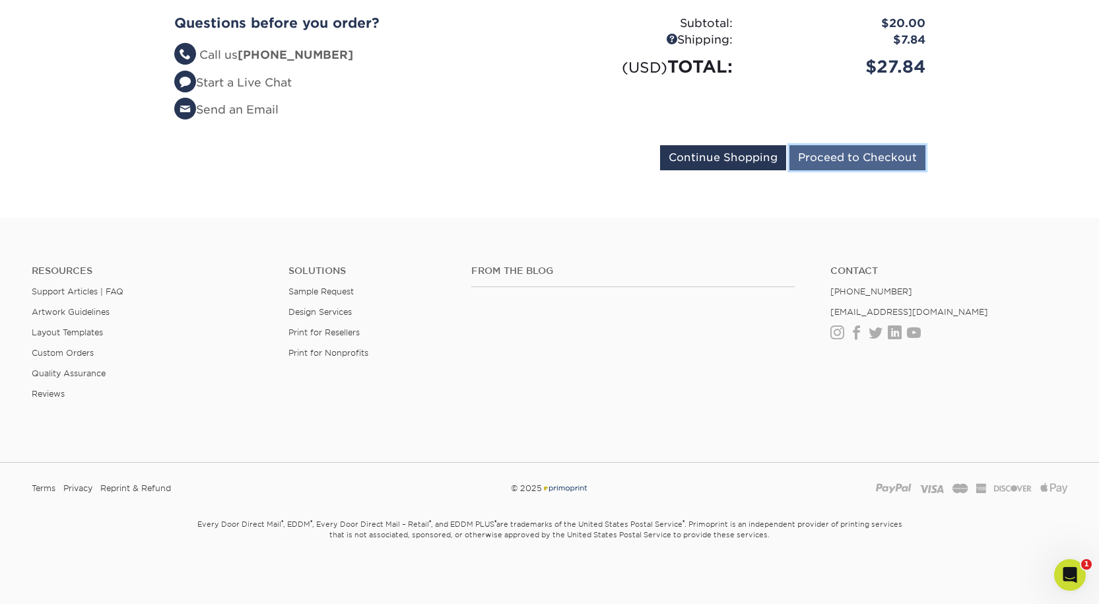
click at [834, 170] on input "Proceed to Checkout" at bounding box center [858, 157] width 136 height 25
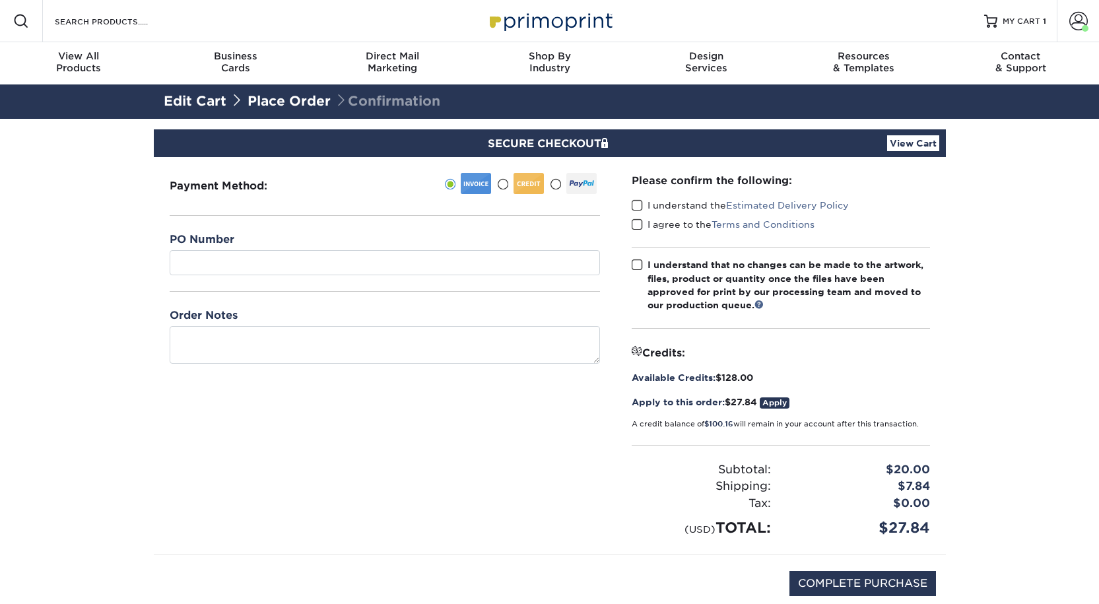
click at [642, 212] on span at bounding box center [637, 205] width 11 height 13
click at [0, 0] on input "I understand the Estimated Delivery Policy" at bounding box center [0, 0] width 0 height 0
drag, startPoint x: 645, startPoint y: 246, endPoint x: 645, endPoint y: 259, distance: 13.2
click at [645, 231] on label "I agree to the Terms and Conditions" at bounding box center [723, 224] width 183 height 13
click at [0, 0] on input "I agree to the Terms and Conditions" at bounding box center [0, 0] width 0 height 0
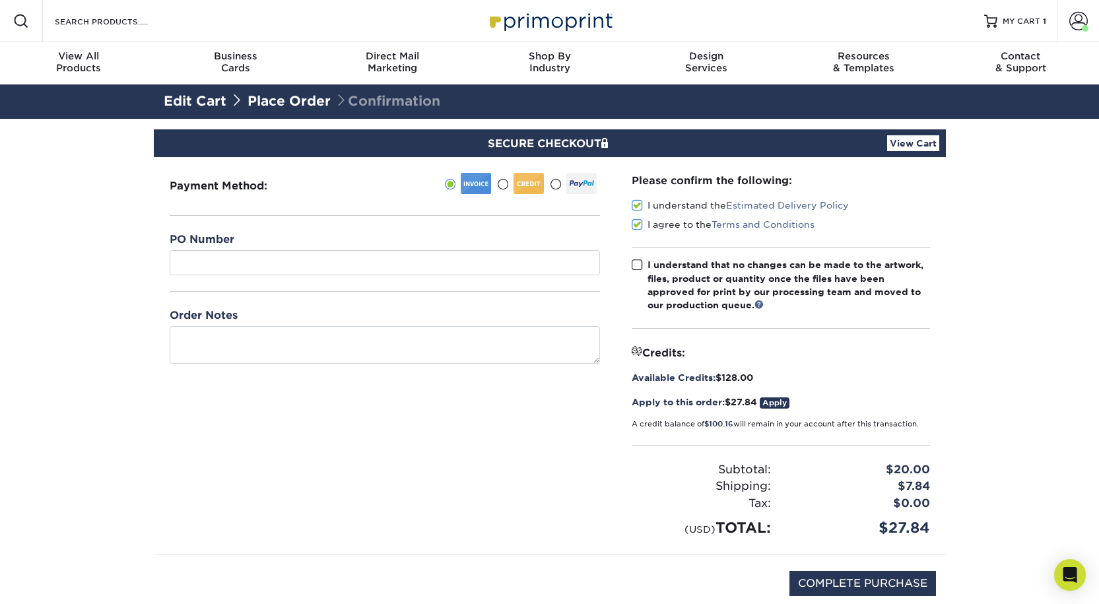
click at [643, 271] on span at bounding box center [637, 265] width 11 height 13
click at [0, 0] on input "I understand that no changes can be made to the artwork, files, product or quan…" at bounding box center [0, 0] width 0 height 0
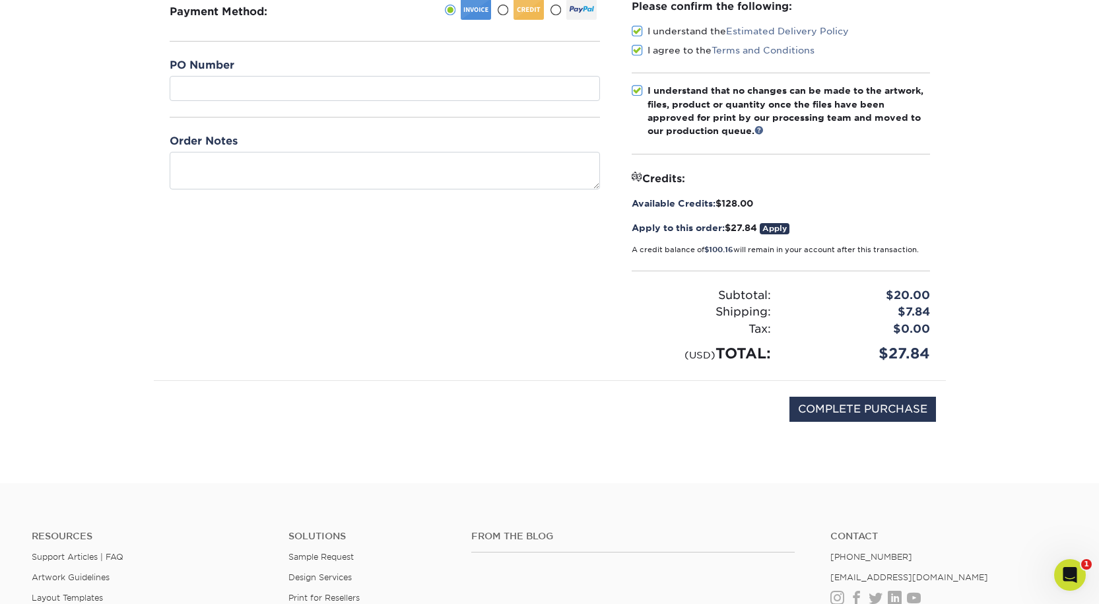
scroll to position [396, 0]
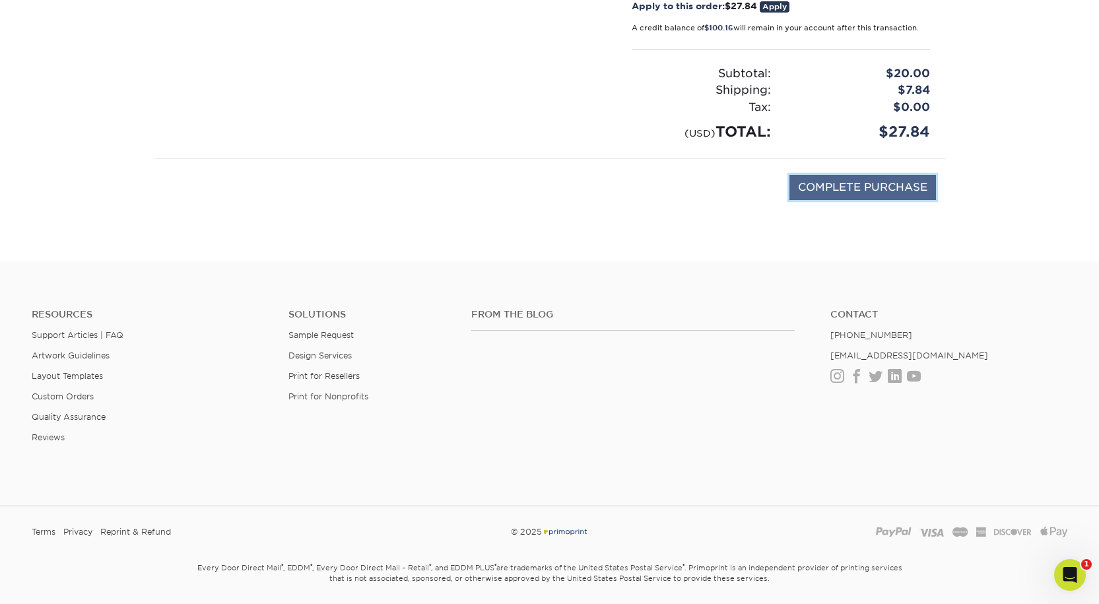
click at [860, 200] on input "COMPLETE PURCHASE" at bounding box center [863, 187] width 147 height 25
type input "PROCESSING, PLEASE WAIT..."
